Goal: Task Accomplishment & Management: Manage account settings

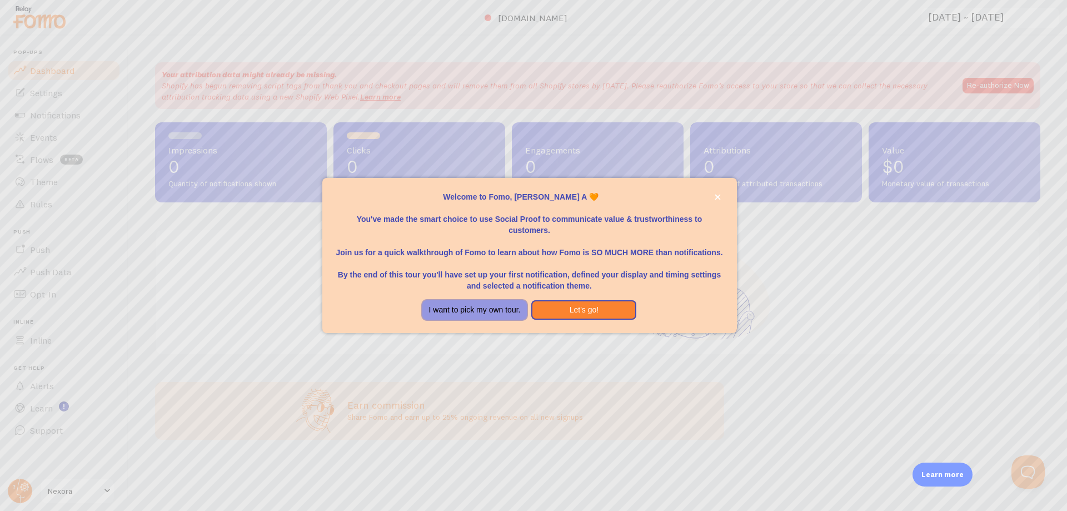
click at [448, 308] on button "I want to pick my own tour." at bounding box center [474, 310] width 105 height 20
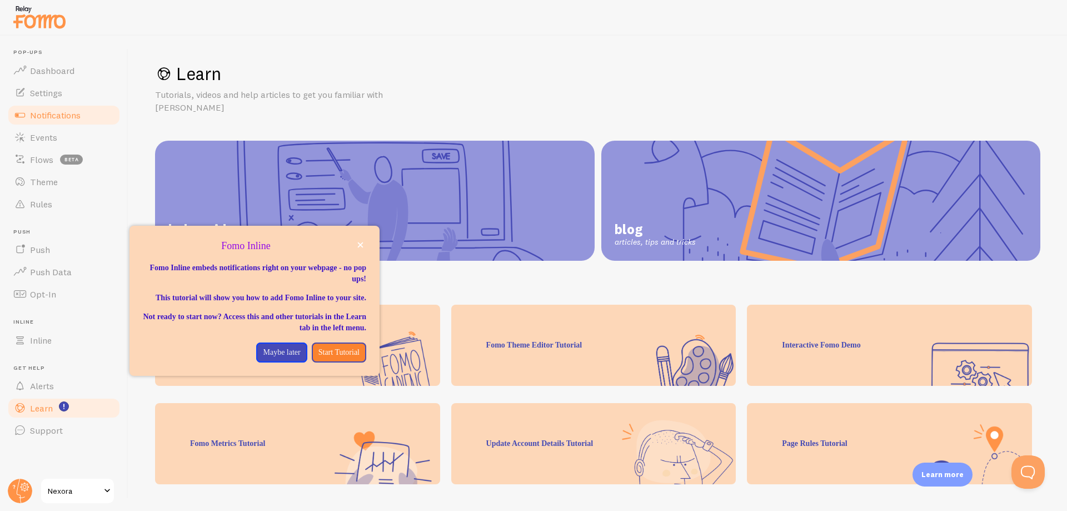
click at [45, 110] on span "Notifications" at bounding box center [55, 114] width 51 height 11
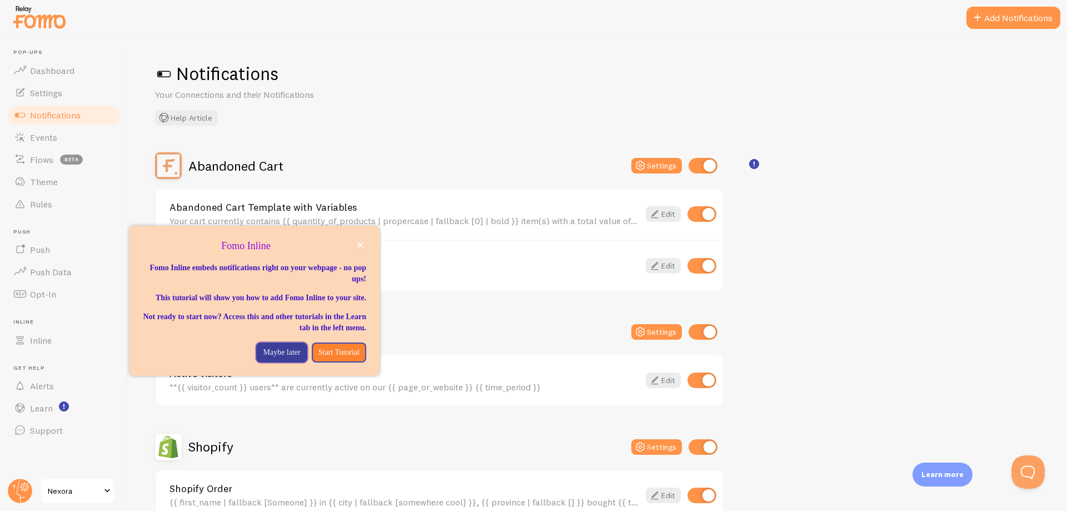
click at [278, 356] on button "Maybe later" at bounding box center [281, 352] width 51 height 20
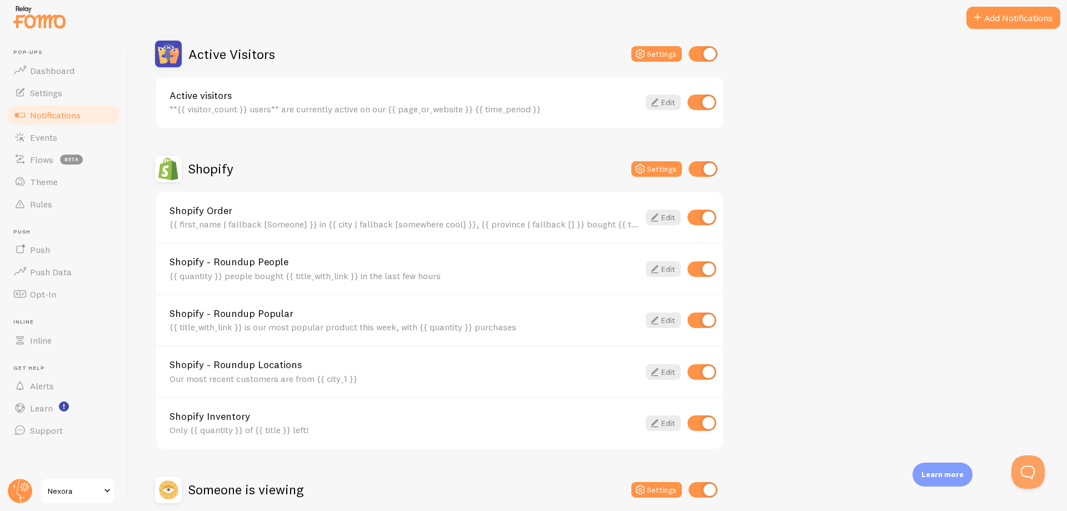
scroll to position [384, 0]
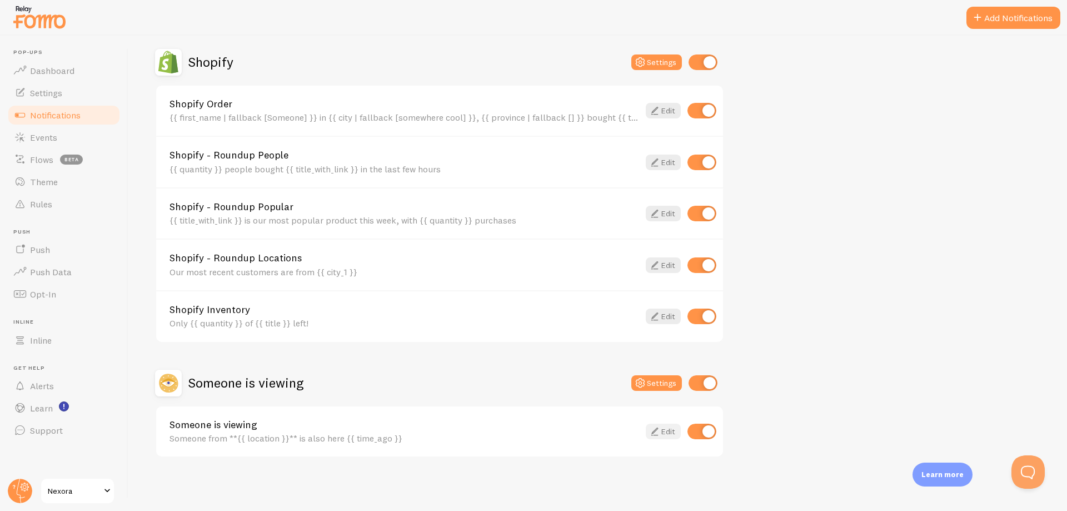
click at [651, 427] on icon at bounding box center [654, 430] width 13 height 13
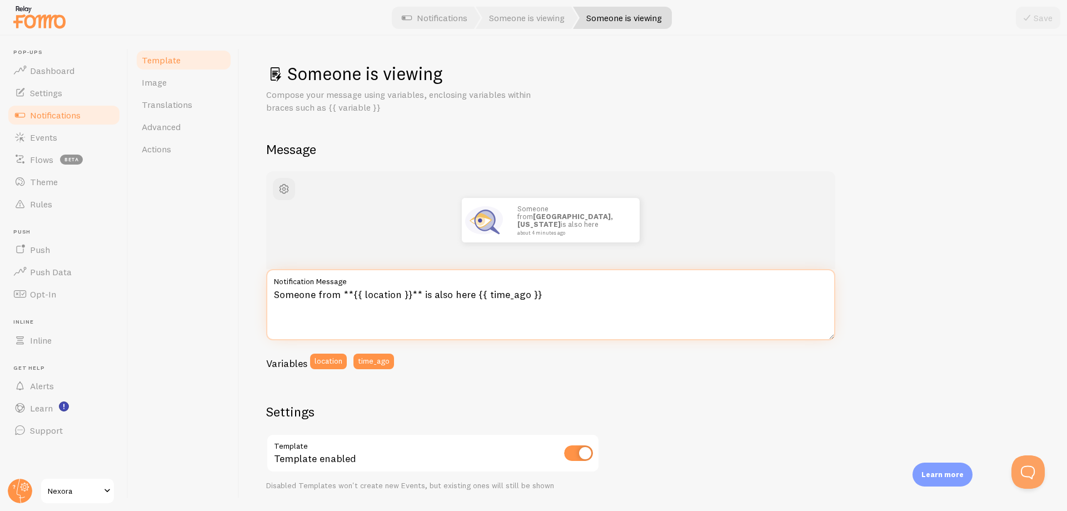
drag, startPoint x: 339, startPoint y: 296, endPoint x: 236, endPoint y: 293, distance: 102.8
click at [236, 293] on div "Template Image Translations Advanced Actions Someone is viewing Compose your me…" at bounding box center [597, 273] width 938 height 475
paste textarea "5 others"
click at [420, 294] on textarea "5 others from **{{ location }}** is also here {{ time_ago }}" at bounding box center [550, 304] width 569 height 71
type textarea "5 others from **{{ location }}** are also here {{ time_ago }}"
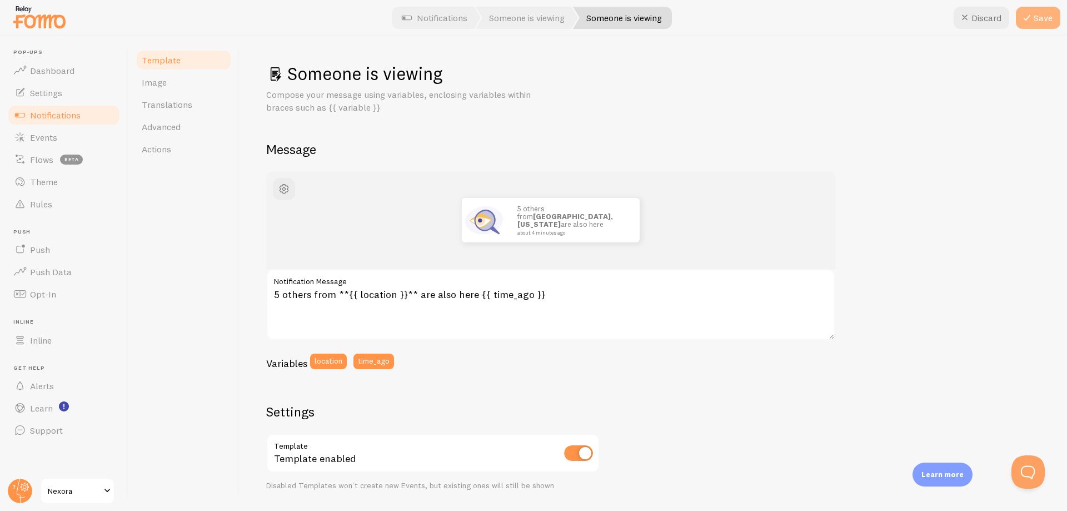
click at [1039, 16] on button "Save" at bounding box center [1038, 18] width 44 height 22
click at [88, 118] on link "Notifications" at bounding box center [64, 115] width 114 height 22
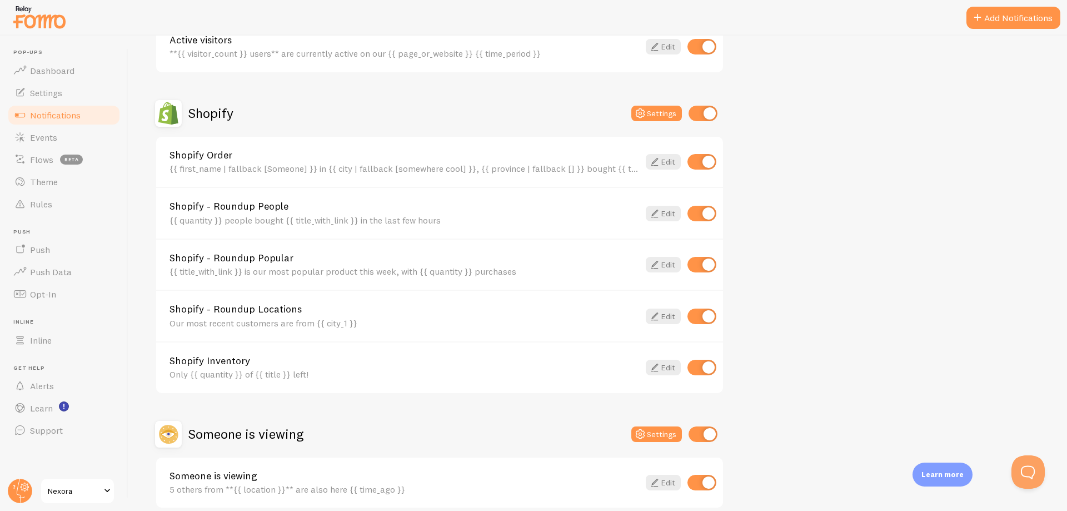
scroll to position [384, 0]
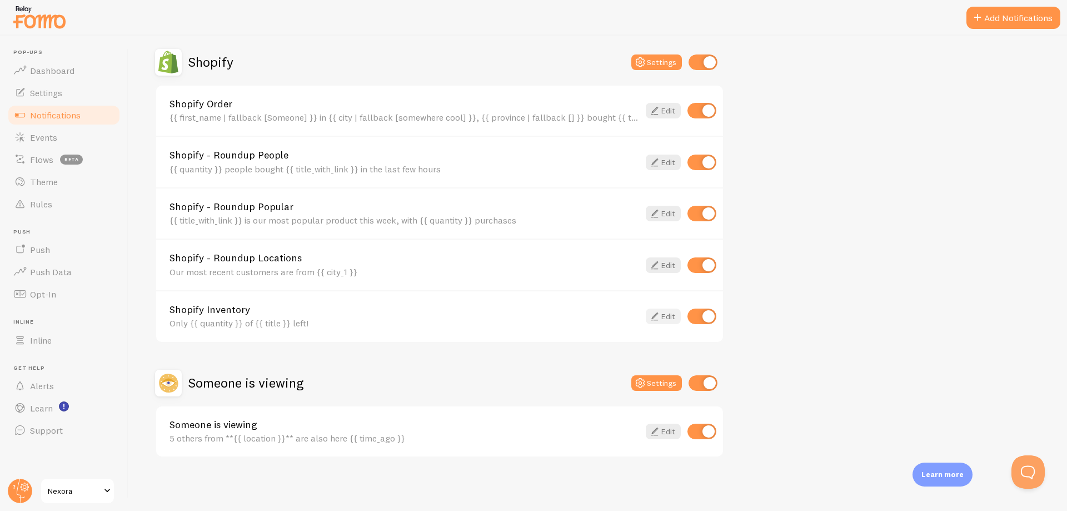
click at [671, 316] on link "Edit" at bounding box center [663, 316] width 35 height 16
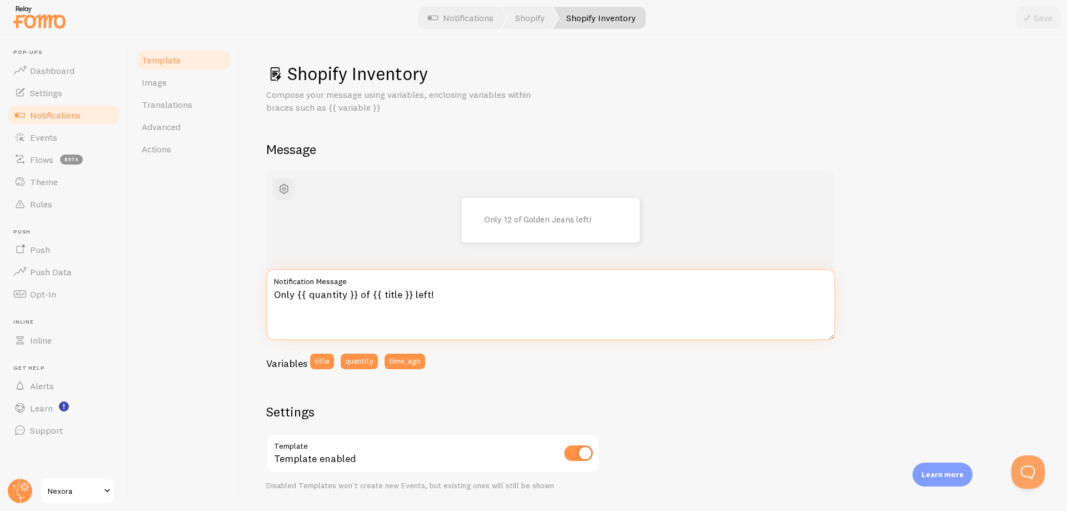
drag, startPoint x: 272, startPoint y: 294, endPoint x: 441, endPoint y: 294, distance: 168.4
click at [441, 294] on textarea "Only {{ quantity }} of {{ title }} left!" at bounding box center [550, 304] width 569 height 71
paste textarea "Selling fast! Only 5 left today"
click at [442, 297] on textarea "Only {{ quantity }} of {{ title }} left!" at bounding box center [550, 304] width 569 height 71
drag, startPoint x: 442, startPoint y: 297, endPoint x: 214, endPoint y: 290, distance: 227.9
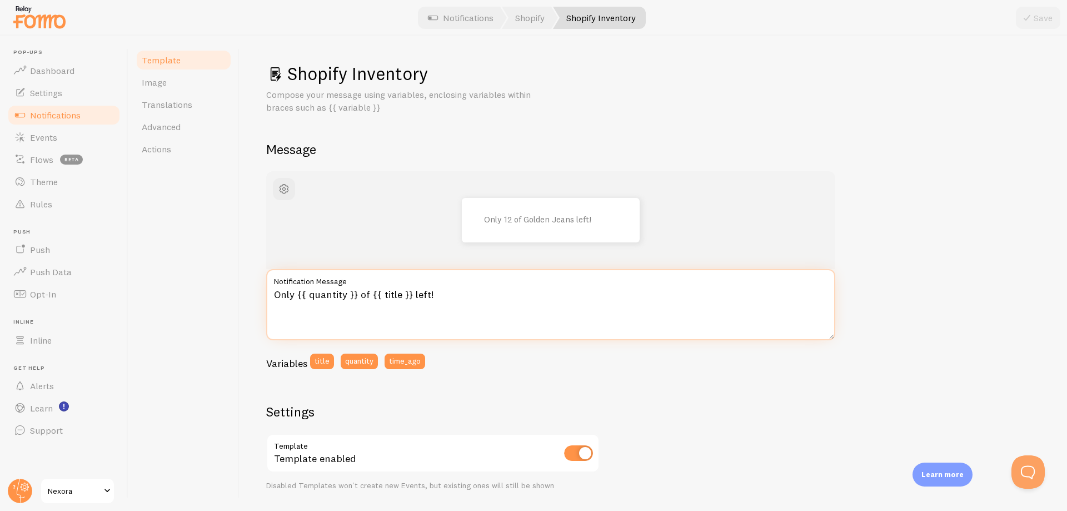
click at [214, 290] on div "Template Image Translations Advanced Actions Shopify Inventory Compose your mes…" at bounding box center [597, 273] width 938 height 475
paste textarea "Selling fast! Only 5 left today"
click at [433, 291] on textarea "Only {{ quantity }} of {{ title }} left!" at bounding box center [550, 304] width 569 height 71
drag, startPoint x: 354, startPoint y: 297, endPoint x: 251, endPoint y: 299, distance: 103.4
click at [251, 299] on div "Shopify Inventory Compose your message using variables, enclosing variables wit…" at bounding box center [652, 273] width 827 height 475
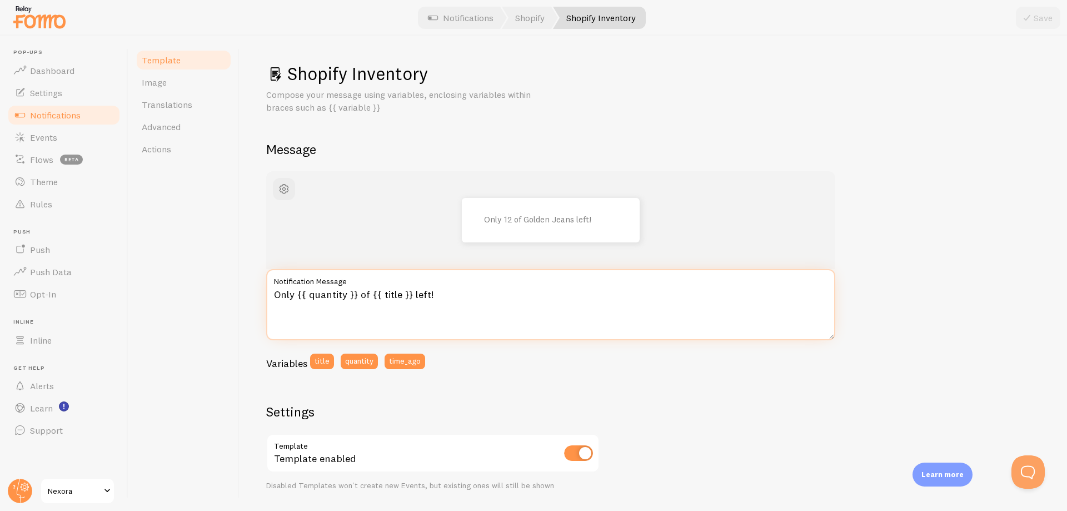
paste textarea "Selling fast! Only 5 left today"
click at [388, 296] on textarea "Selling fast! Only 5 left today of {{ title }} left!" at bounding box center [550, 304] width 569 height 71
click at [436, 296] on textarea "Selling fast! Only 5 of {{ title }} left!" at bounding box center [550, 304] width 569 height 71
click at [273, 295] on textarea "Selling fast! Only 5 of {{ title }} left today!" at bounding box center [550, 304] width 569 height 71
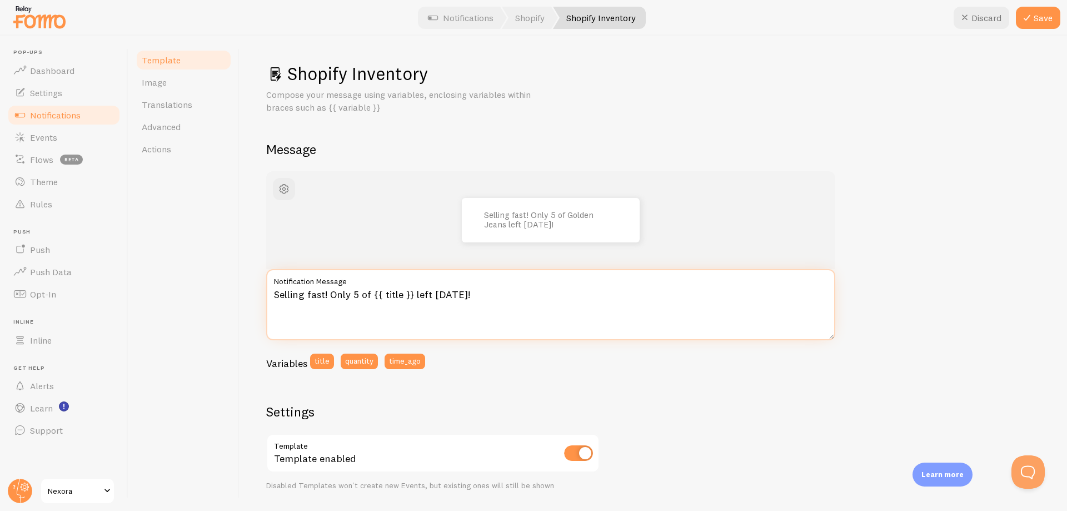
paste textarea "“🚨"
click at [278, 294] on textarea "“🚨 Selling fast! Only 5 of {{ title }} left today!" at bounding box center [550, 304] width 569 height 71
type textarea "🚨 Selling fast! Only 5 of {{ title }} left today!"
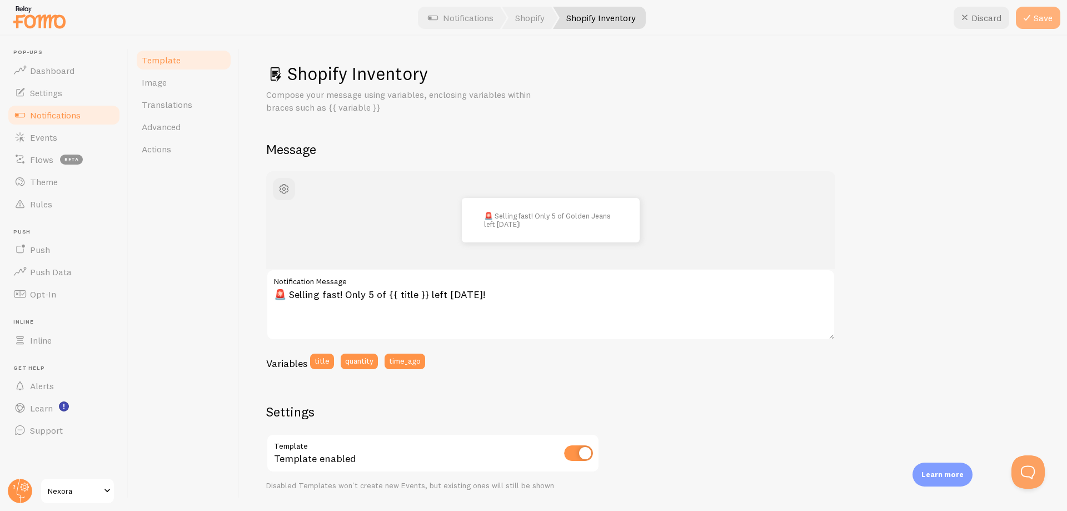
click at [1031, 21] on icon at bounding box center [1026, 17] width 13 height 13
click at [59, 116] on span "Notifications" at bounding box center [55, 114] width 51 height 11
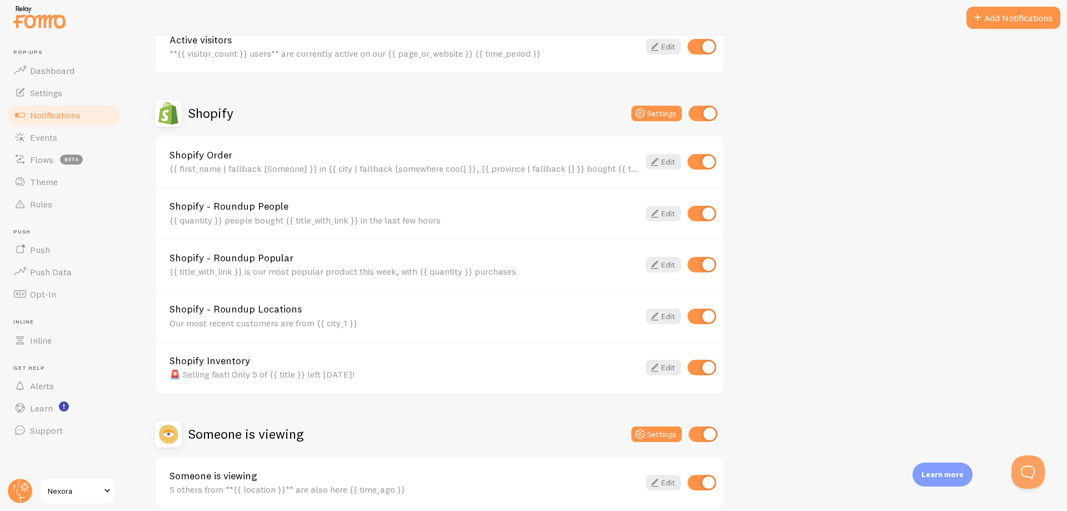
scroll to position [384, 0]
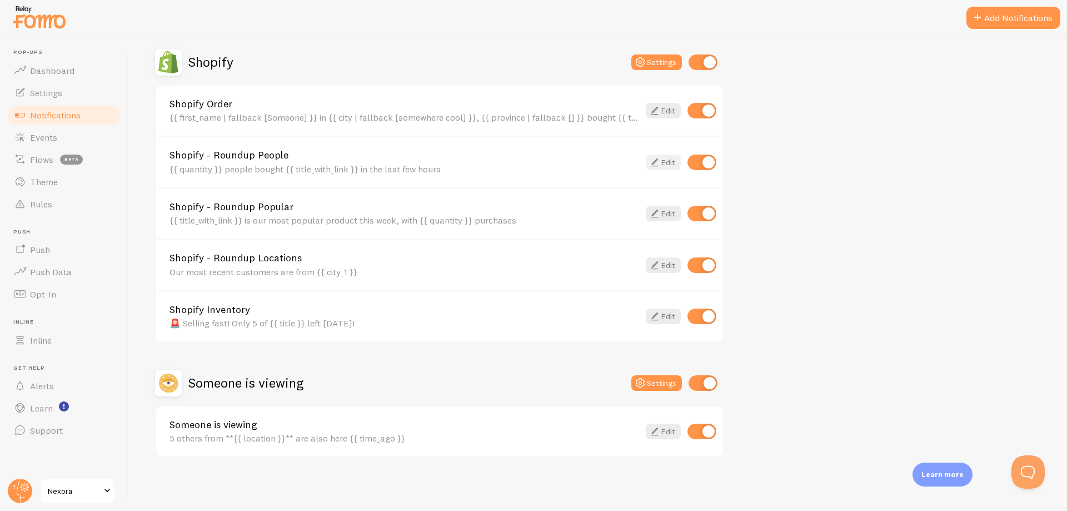
click at [663, 163] on link "Edit" at bounding box center [663, 162] width 35 height 16
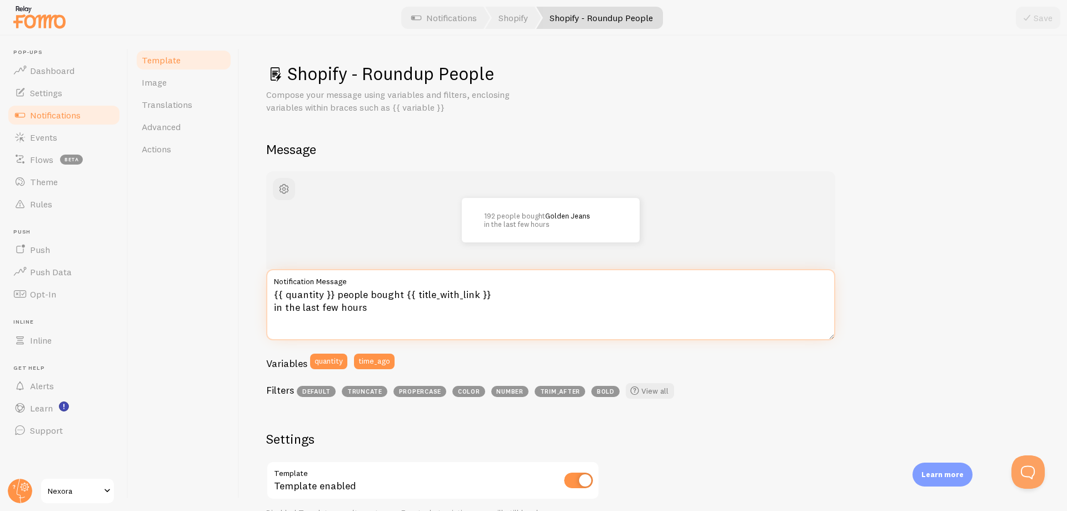
drag, startPoint x: 330, startPoint y: 294, endPoint x: 261, endPoint y: 290, distance: 69.0
click at [261, 290] on div "Shopify - Roundup People Compose your message using variables and filters, encl…" at bounding box center [652, 273] width 827 height 475
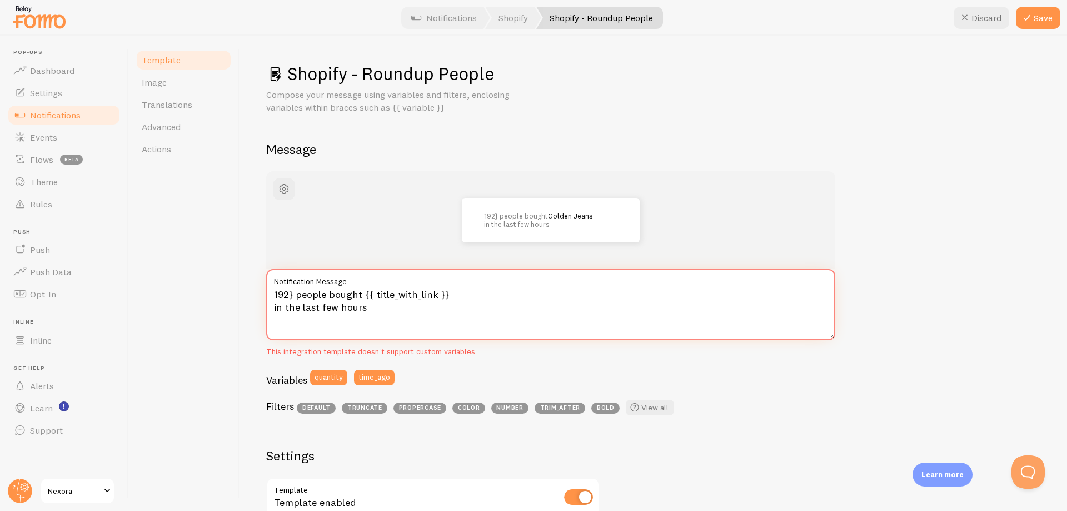
click at [293, 295] on textarea "192} people bought {{ title_with_link }} in the last few hours" at bounding box center [550, 304] width 569 height 71
click at [244, 261] on div "Shopify - Roundup People Compose your message using variables and filters, encl…" at bounding box center [652, 273] width 827 height 475
drag, startPoint x: 288, startPoint y: 296, endPoint x: 269, endPoint y: 293, distance: 19.0
click at [269, 293] on textarea "192 people bought {{ title_with_link }} in the last few hours" at bounding box center [550, 304] width 569 height 71
click at [1026, 25] on button "Save" at bounding box center [1038, 18] width 44 height 22
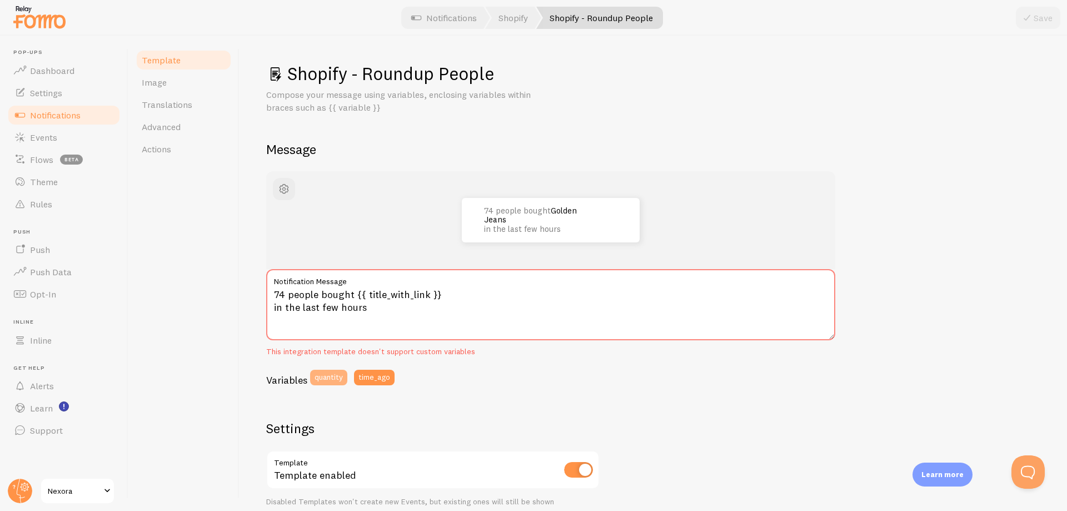
click at [330, 376] on button "quantity" at bounding box center [328, 377] width 37 height 16
type textarea "74 people bought {{ title_with_link }} in the last few hours"
click at [76, 113] on span "Notifications" at bounding box center [55, 114] width 51 height 11
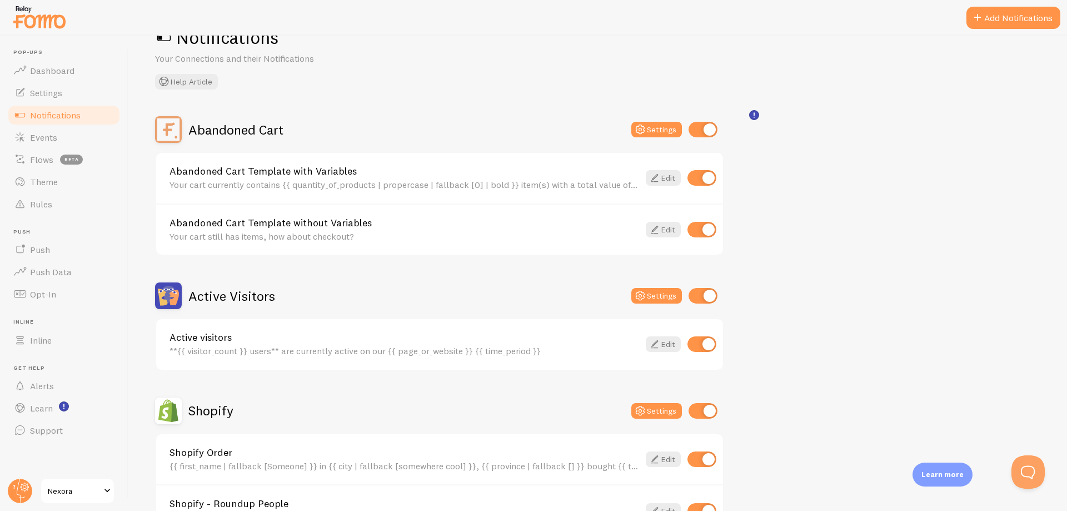
scroll to position [56, 0]
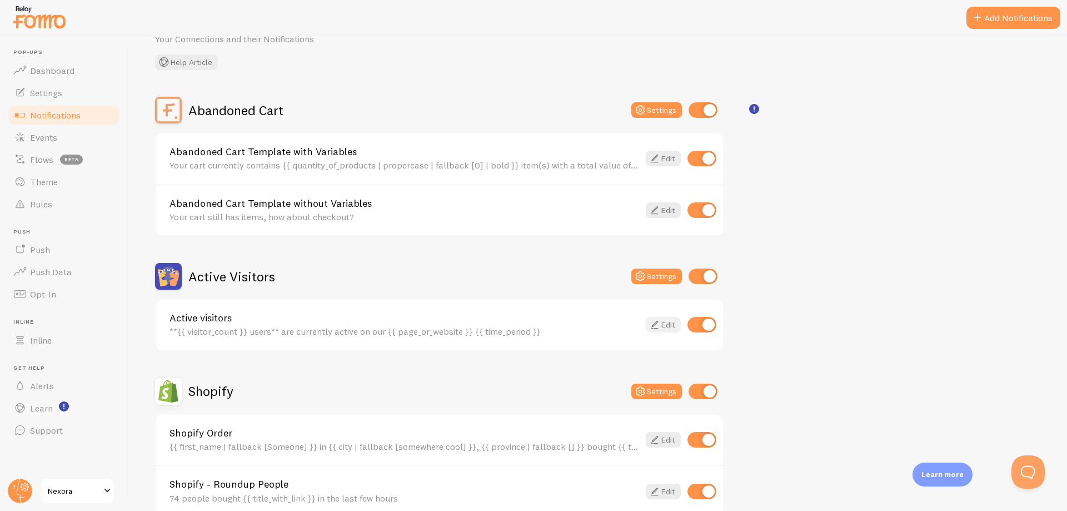
click at [653, 325] on icon at bounding box center [654, 324] width 13 height 13
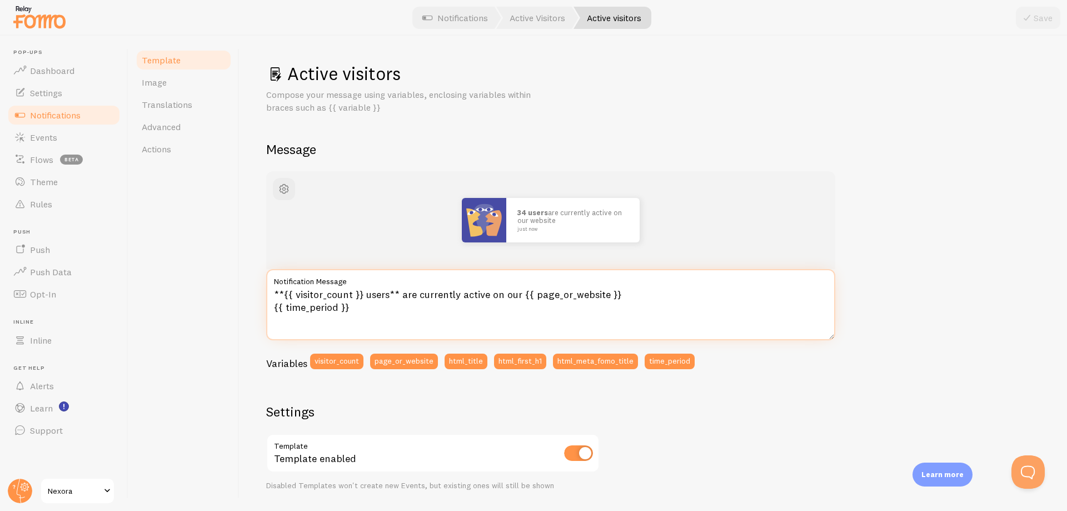
drag, startPoint x: 362, startPoint y: 294, endPoint x: 282, endPoint y: 296, distance: 80.0
click at [282, 296] on textarea "**{{ visitor_count }} users** are currently active on our {{ page_or_website }}…" at bounding box center [550, 304] width 569 height 71
type textarea "**34 users** are currently active on our {{ page_or_website }} {{ time_period }}"
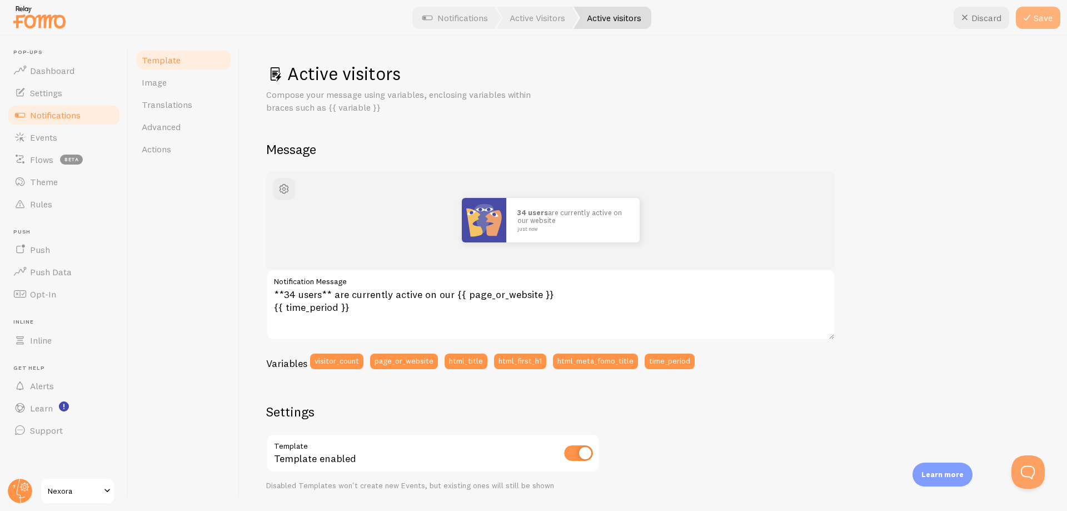
click at [1036, 23] on button "Save" at bounding box center [1038, 18] width 44 height 22
click at [78, 119] on span "Notifications" at bounding box center [55, 114] width 51 height 11
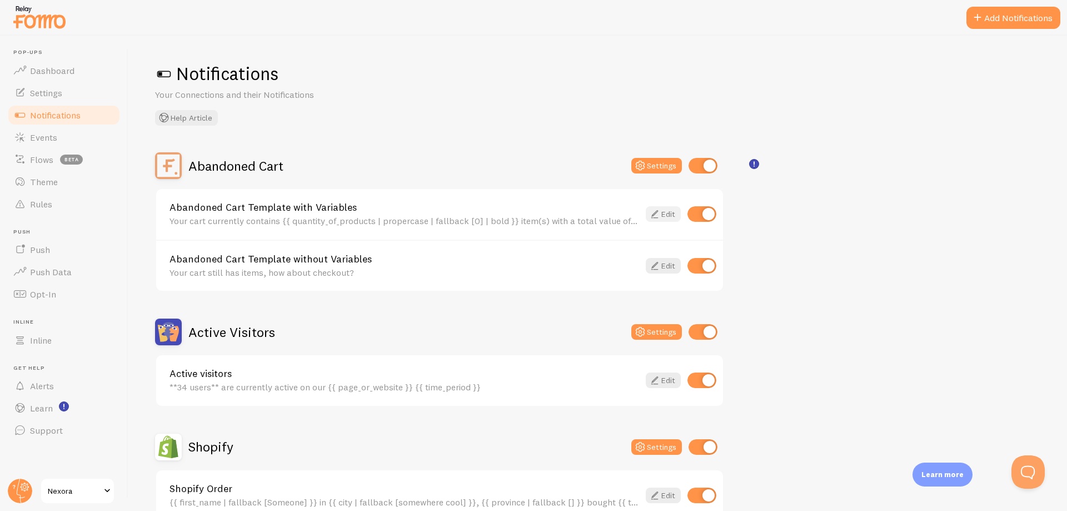
click at [657, 214] on icon at bounding box center [654, 213] width 13 height 13
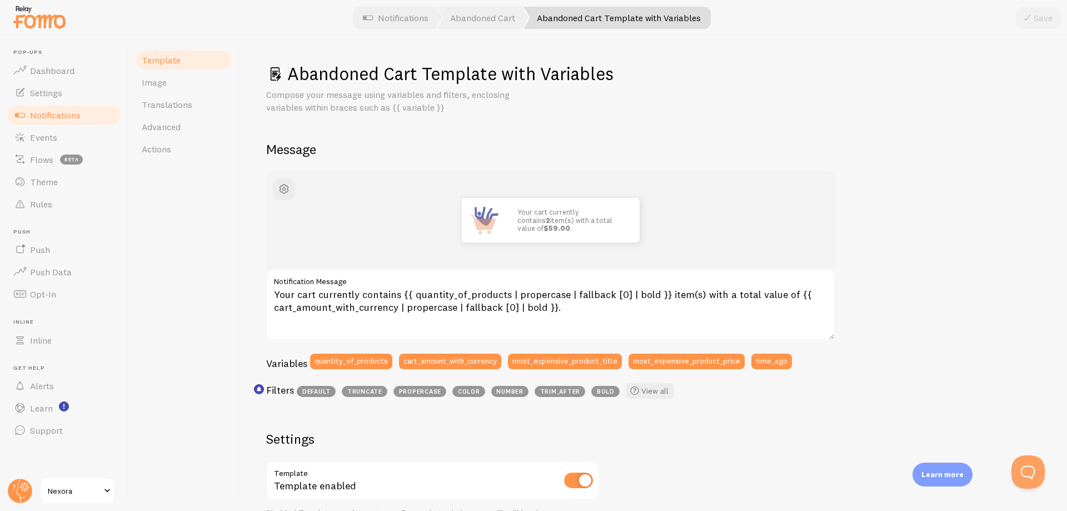
click at [81, 117] on span "Notifications" at bounding box center [55, 114] width 51 height 11
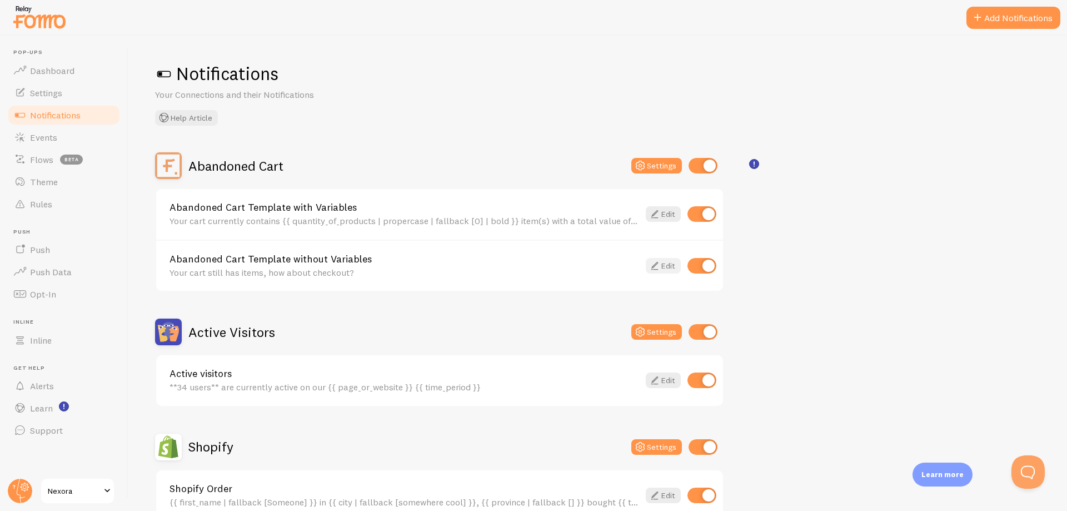
click at [656, 266] on icon at bounding box center [654, 265] width 13 height 13
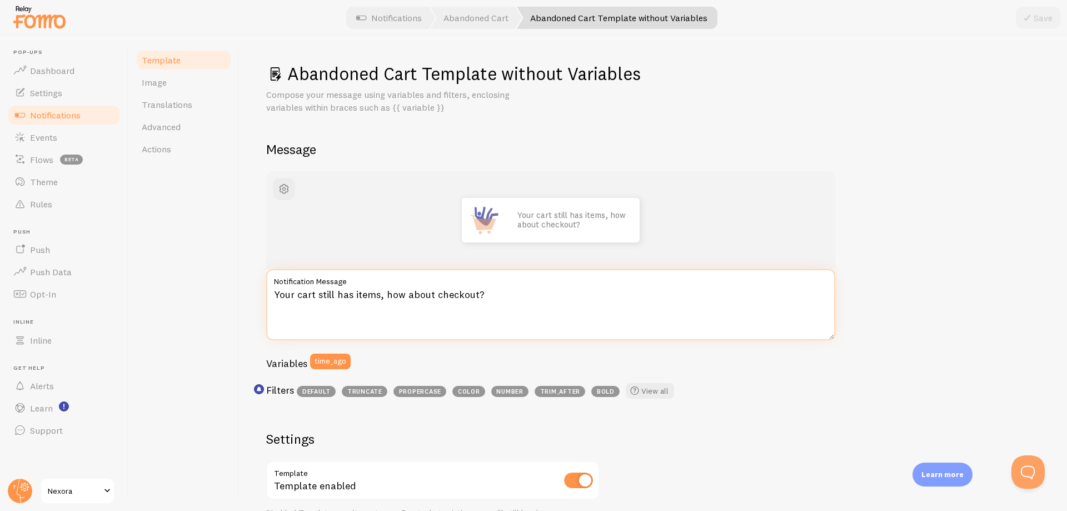
click at [312, 290] on textarea "Your cart still has items, how about checkout?" at bounding box center [550, 304] width 569 height 71
click at [312, 291] on textarea "Your cart still has items, how about checkout?" at bounding box center [550, 304] width 569 height 71
click at [325, 298] on textarea "Your cart still has items, how about checkout?" at bounding box center [550, 304] width 569 height 71
drag, startPoint x: 275, startPoint y: 294, endPoint x: 377, endPoint y: 296, distance: 102.2
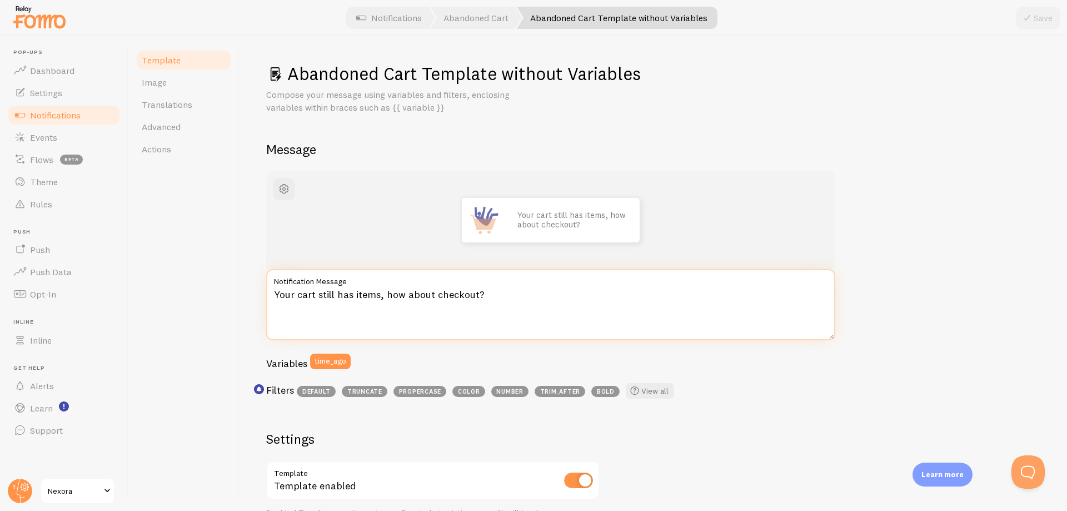
click at [377, 296] on textarea "Your cart still has items, how about checkout?" at bounding box center [550, 304] width 569 height 71
paste textarea "🛒"
type textarea "🛒 Your cart still has items, how about checkout?"
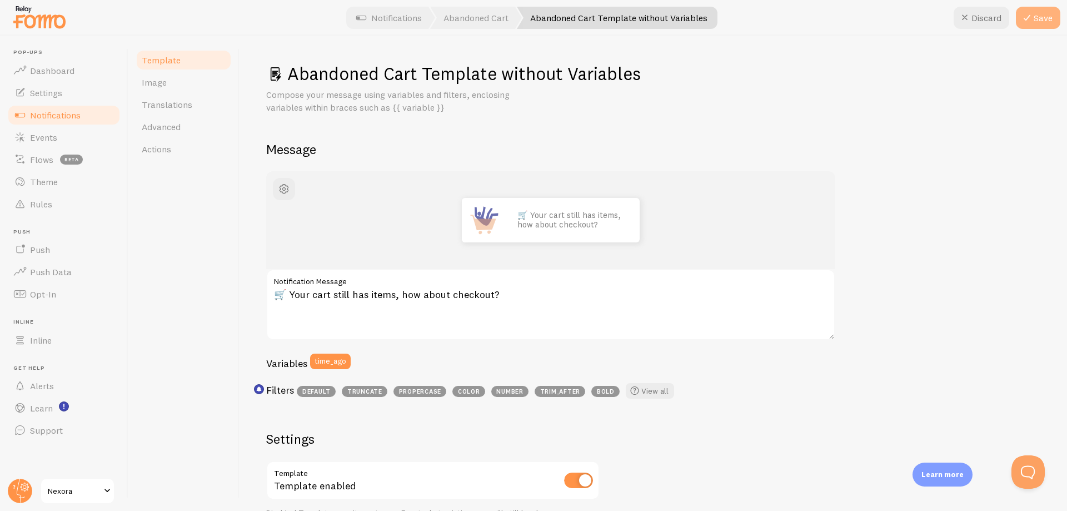
click at [1046, 23] on button "Save" at bounding box center [1038, 18] width 44 height 22
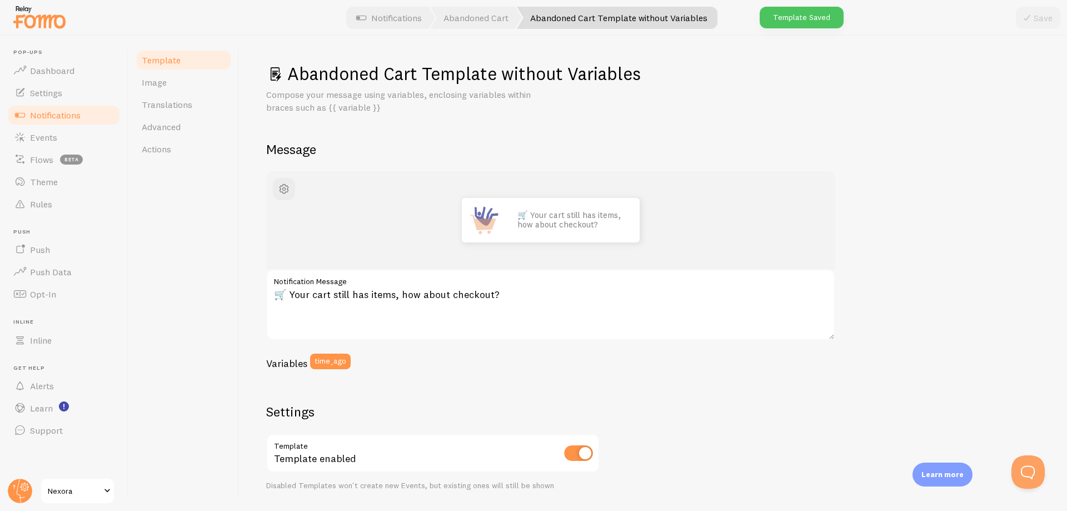
click at [47, 111] on span "Notifications" at bounding box center [55, 114] width 51 height 11
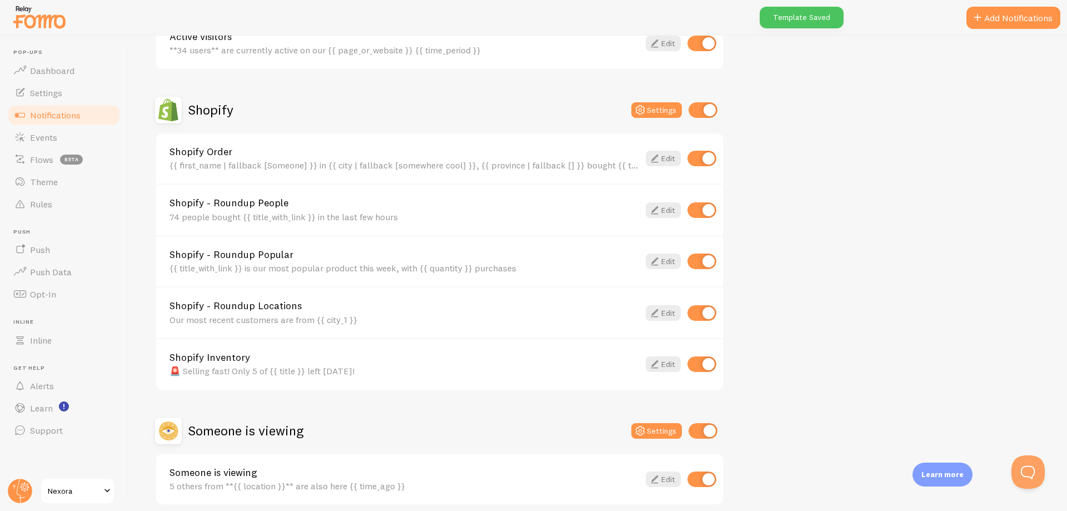
scroll to position [384, 0]
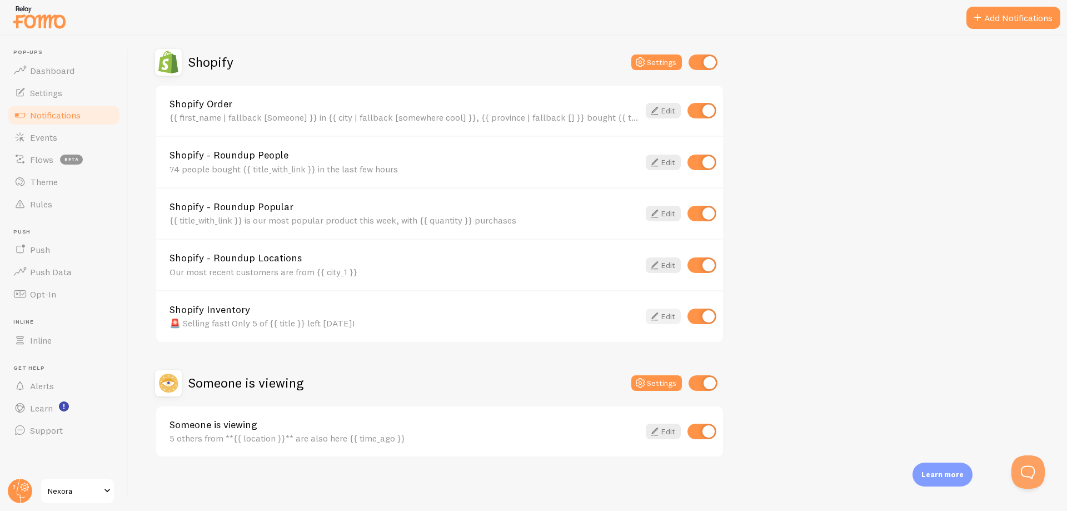
click at [659, 314] on icon at bounding box center [654, 315] width 13 height 13
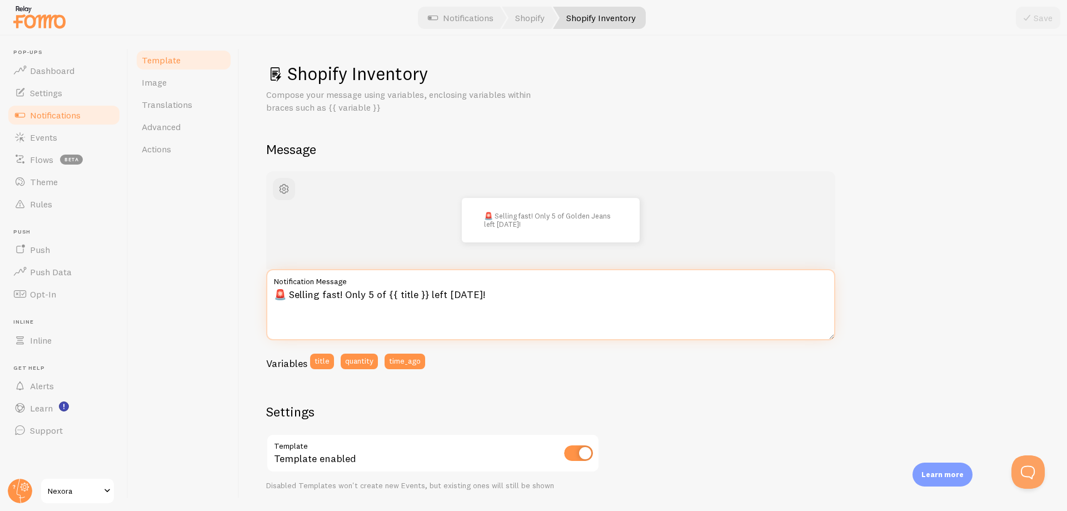
click at [367, 296] on textarea "🚨 Selling fast! Only 5 of {{ title }} left today!" at bounding box center [550, 304] width 569 height 71
click at [232, 252] on div "Template Image Translations Advanced Actions" at bounding box center [183, 273] width 111 height 475
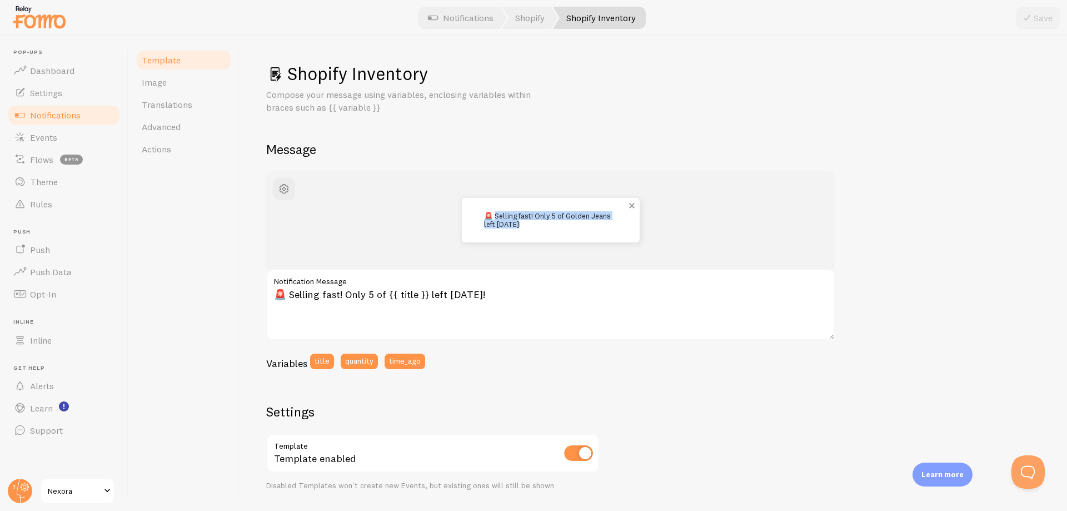
drag, startPoint x: 495, startPoint y: 214, endPoint x: 553, endPoint y: 229, distance: 59.7
click at [553, 229] on div "🚨 Selling fast! Only 5 of Golden Jeans left today!" at bounding box center [551, 220] width 178 height 44
click at [495, 216] on p "🚨 Selling fast! Only 5 of Golden Jeans left today!" at bounding box center [550, 220] width 133 height 16
drag, startPoint x: 482, startPoint y: 216, endPoint x: 501, endPoint y: 214, distance: 18.4
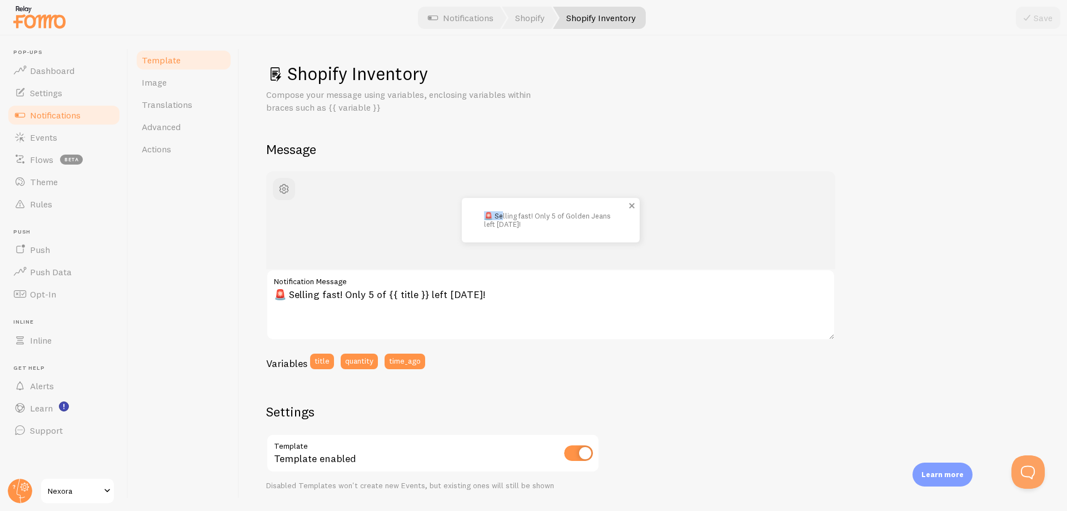
click at [501, 214] on div "🚨 Selling fast! Only 5 of Golden Jeans left today!" at bounding box center [551, 220] width 178 height 44
click at [501, 214] on p "🚨 Selling fast! Only 5 of Golden Jeans left today!" at bounding box center [550, 220] width 133 height 16
drag, startPoint x: 492, startPoint y: 213, endPoint x: 533, endPoint y: 213, distance: 41.1
click at [533, 213] on p "🚨 Selling fast! Only 5 of Golden Jeans left today!" at bounding box center [550, 220] width 133 height 16
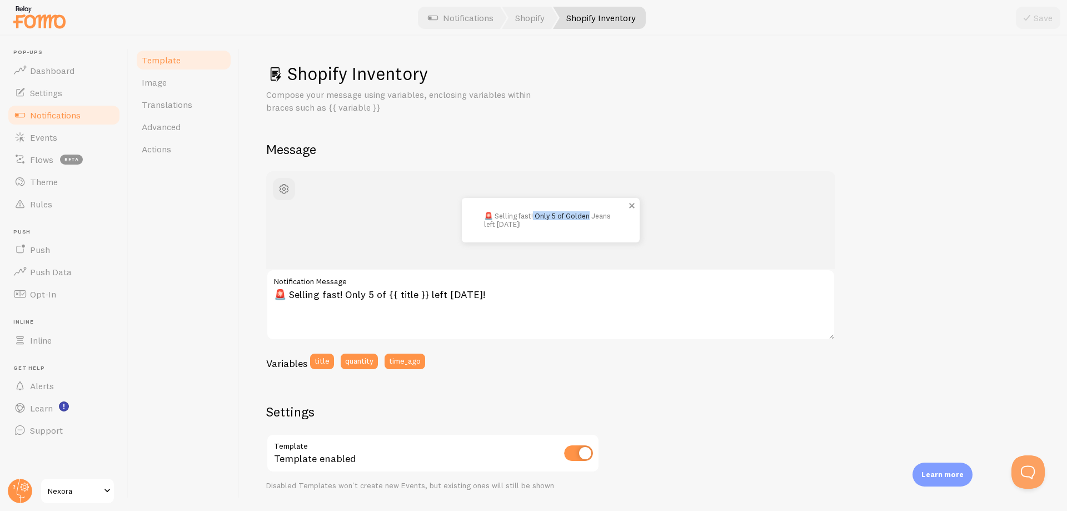
drag, startPoint x: 533, startPoint y: 213, endPoint x: 580, endPoint y: 213, distance: 47.2
click at [580, 213] on p "🚨 Selling fast! Only 5 of Golden Jeans left today!" at bounding box center [550, 220] width 133 height 16
click at [567, 233] on div "🚨 Selling fast! Only 5 of Golden Jeans left today!" at bounding box center [551, 220] width 178 height 44
drag, startPoint x: 274, startPoint y: 295, endPoint x: 508, endPoint y: 301, distance: 234.0
click at [508, 301] on textarea "🚨 Selling fast! Only 5 of {{ title }} left today!" at bounding box center [550, 304] width 569 height 71
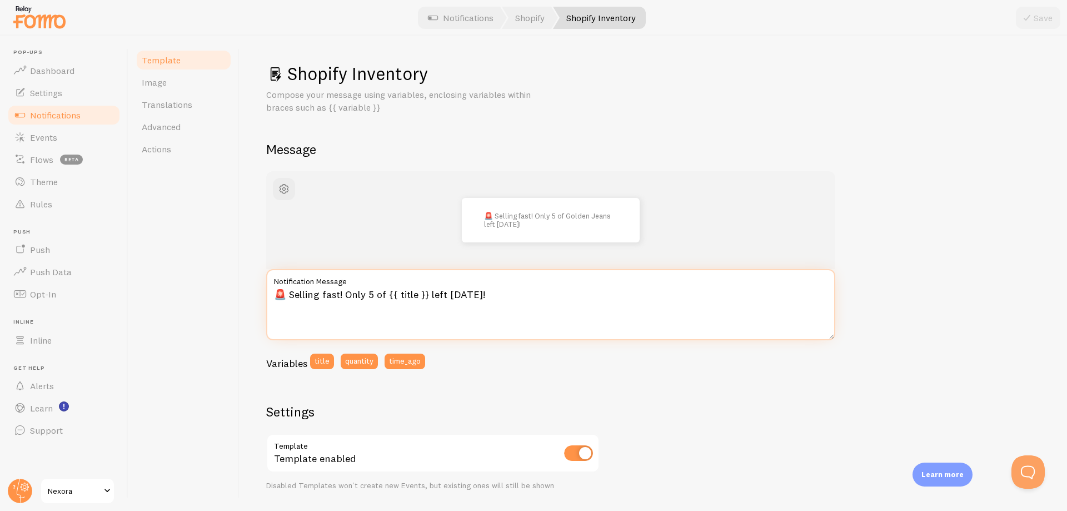
click at [269, 296] on textarea "🚨 Selling fast! Only 5 of {{ title }} left today!" at bounding box center [550, 304] width 569 height 71
drag, startPoint x: 274, startPoint y: 294, endPoint x: 483, endPoint y: 292, distance: 208.9
click at [483, 292] on textarea "🚨 Selling fast! Only 5 of {{ title }} left today!" at bounding box center [550, 304] width 569 height 71
click at [69, 114] on span "Notifications" at bounding box center [55, 114] width 51 height 11
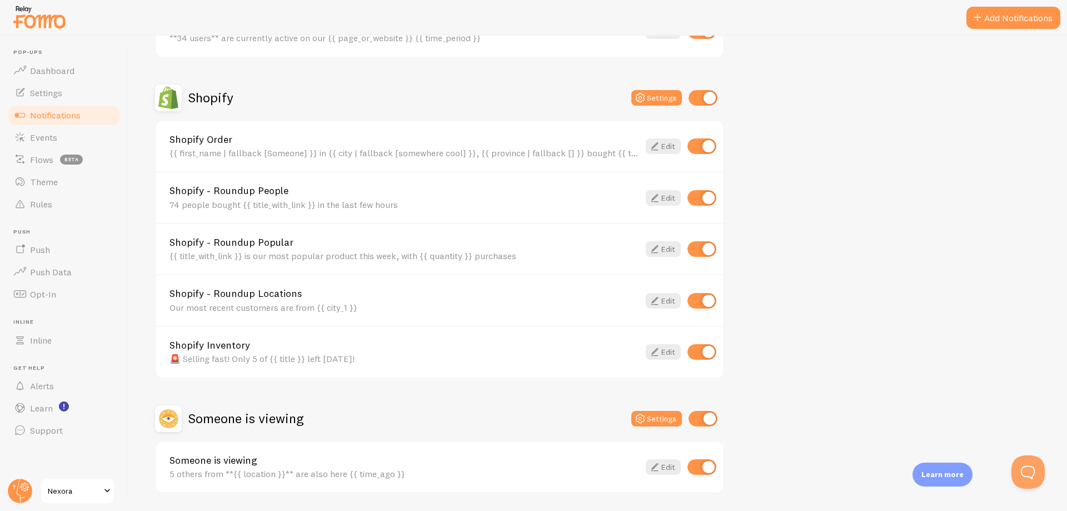
scroll to position [384, 0]
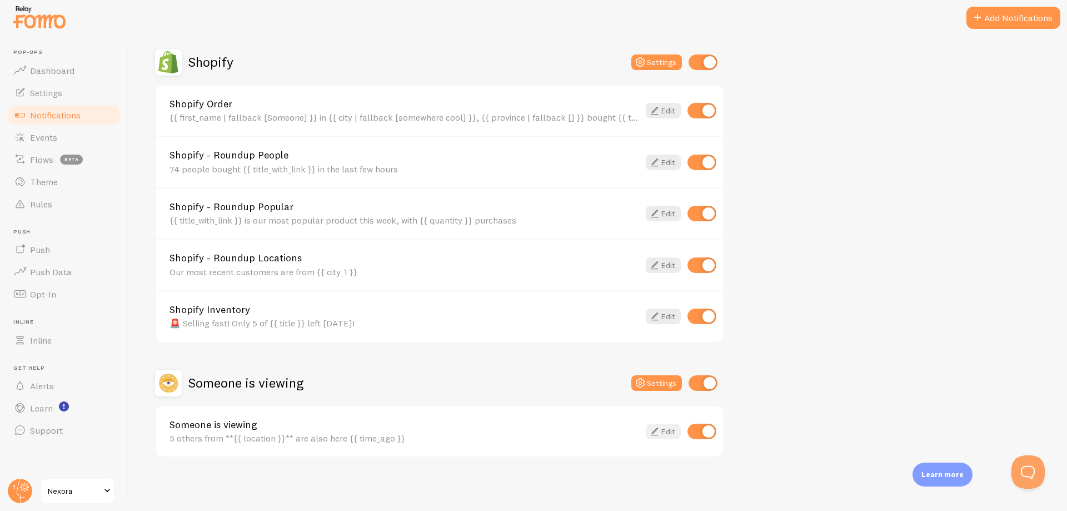
click at [663, 430] on link "Edit" at bounding box center [663, 431] width 35 height 16
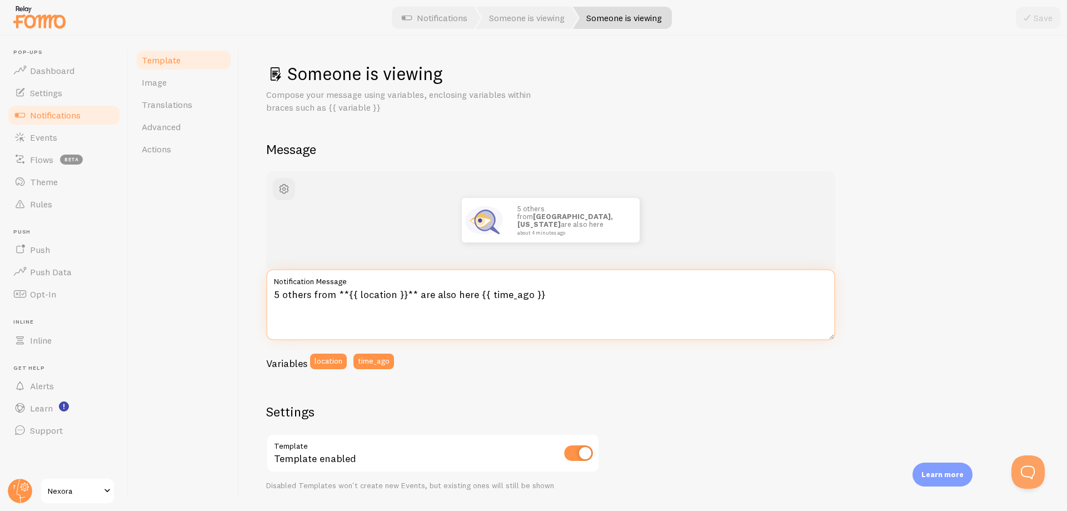
drag, startPoint x: 278, startPoint y: 292, endPoint x: 264, endPoint y: 292, distance: 13.9
click at [264, 292] on div "Someone is viewing Compose your message using variables, enclosing variables wi…" at bounding box center [652, 273] width 827 height 475
click at [274, 295] on textarea "5 others from **{{ location }}** are also here {{ time_ago }}" at bounding box center [550, 304] width 569 height 71
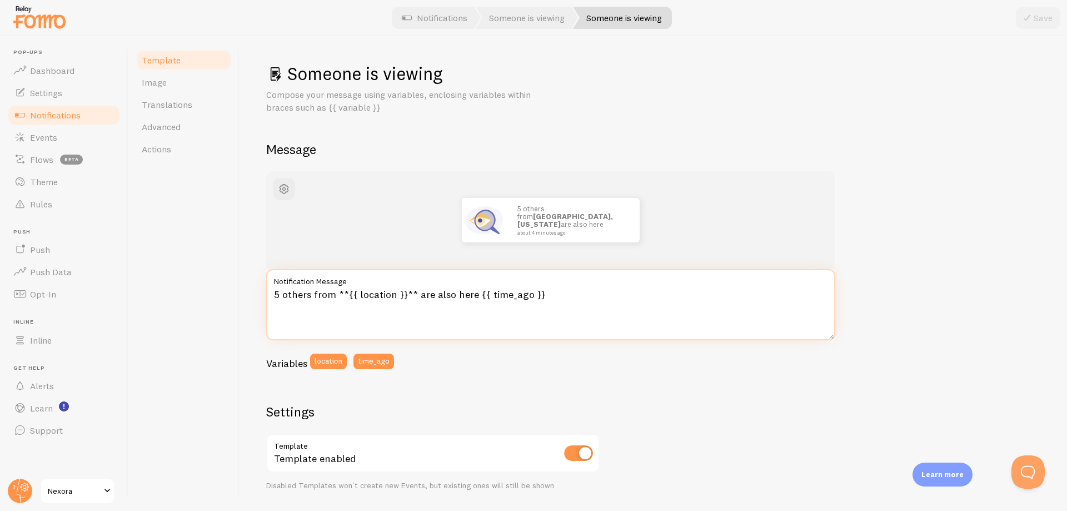
click at [274, 295] on textarea "5 others from **{{ location }}** are also here {{ time_ago }}" at bounding box center [550, 304] width 569 height 71
click at [279, 295] on textarea "5 others from **{{ location }}** are also here {{ time_ago }}" at bounding box center [550, 304] width 569 height 71
click at [277, 294] on textarea "5 others from **{{ location }}** are also here {{ time_ago }}" at bounding box center [550, 304] width 569 height 71
click at [274, 294] on textarea "5 others from **{{ location }}** are also here {{ time_ago }}" at bounding box center [550, 304] width 569 height 71
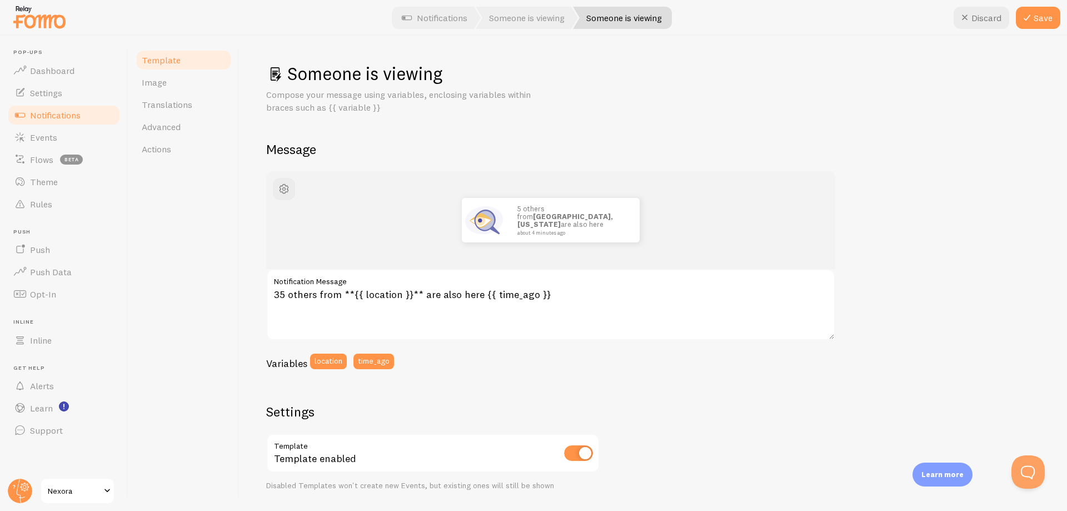
click at [240, 350] on div "Someone is viewing Compose your message using variables, enclosing variables wi…" at bounding box center [652, 273] width 827 height 475
drag, startPoint x: 284, startPoint y: 294, endPoint x: 276, endPoint y: 296, distance: 8.6
click at [276, 296] on textarea "35 others from **{{ location }}** are also here {{ time_ago }}" at bounding box center [550, 304] width 569 height 71
type textarea "17 others from **{{ location }}** are also here {{ time_ago }}"
click at [673, 151] on h2 "Message" at bounding box center [653, 149] width 774 height 17
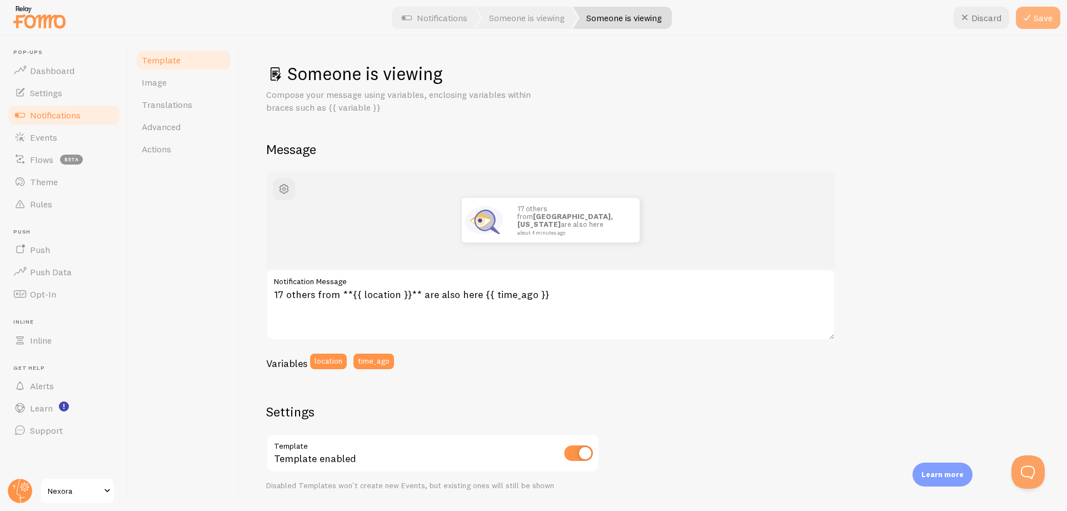
click at [1035, 26] on button "Save" at bounding box center [1038, 18] width 44 height 22
click at [87, 106] on link "Notifications" at bounding box center [64, 115] width 114 height 22
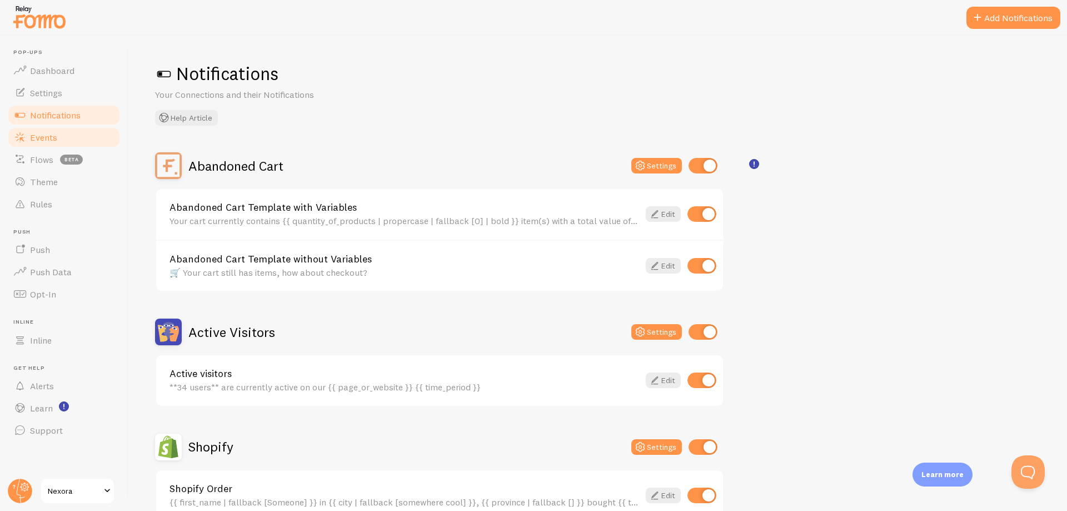
click at [59, 141] on link "Events" at bounding box center [64, 137] width 114 height 22
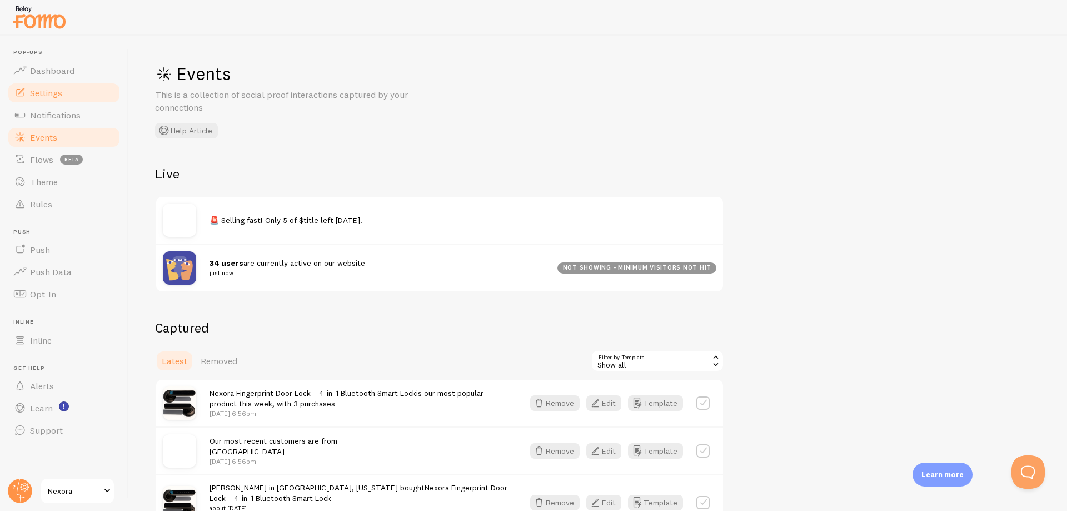
click at [33, 91] on span "Settings" at bounding box center [46, 92] width 32 height 11
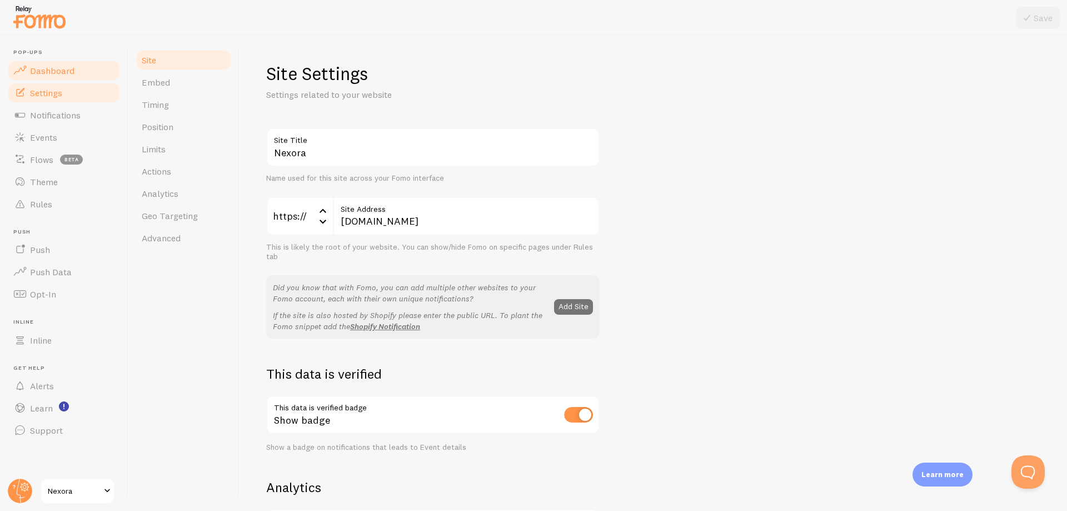
click at [54, 76] on span "Dashboard" at bounding box center [52, 70] width 44 height 11
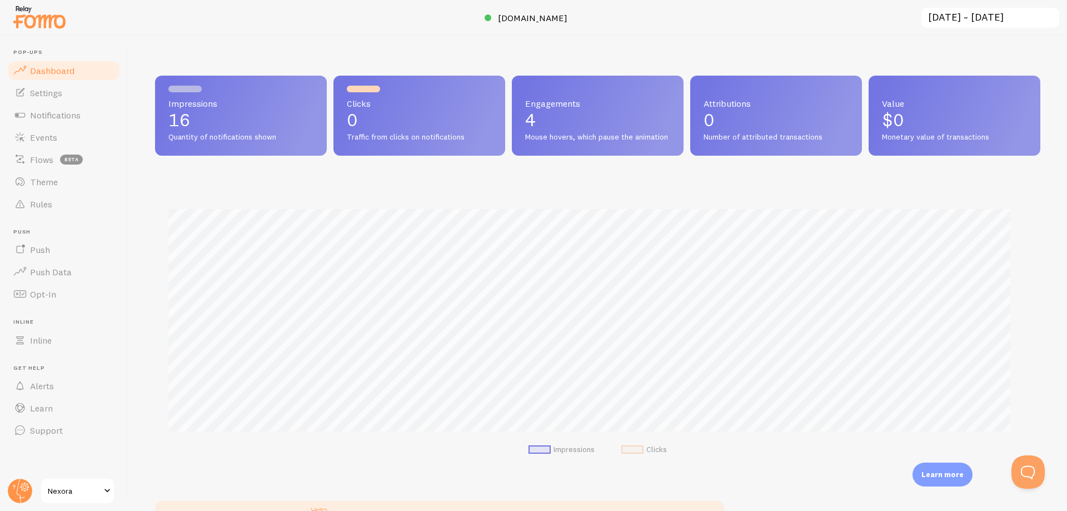
scroll to position [555322, 554738]
